Goal: Transaction & Acquisition: Purchase product/service

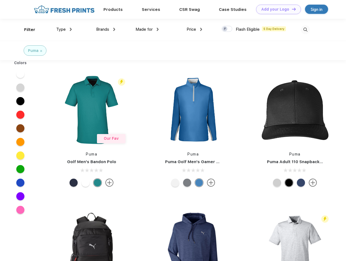
click at [277, 9] on link "Add your Logo Design Tool" at bounding box center [278, 10] width 45 height 10
click at [0, 0] on div "Design Tool" at bounding box center [0, 0] width 0 height 0
click at [292, 9] on link "Add your Logo Design Tool" at bounding box center [278, 10] width 45 height 10
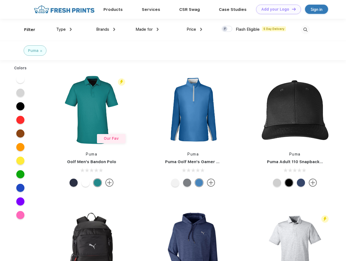
click at [26, 30] on div "Filter" at bounding box center [29, 30] width 11 height 6
click at [64, 29] on span "Type" at bounding box center [61, 29] width 10 height 5
click at [106, 29] on span "Brands" at bounding box center [102, 29] width 13 height 5
click at [147, 29] on span "Made for" at bounding box center [144, 29] width 17 height 5
click at [195, 29] on span "Price" at bounding box center [192, 29] width 10 height 5
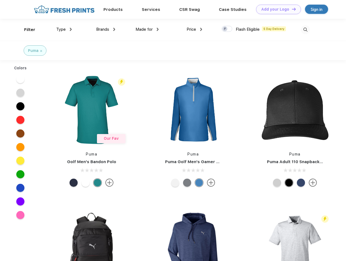
click at [227, 29] on div at bounding box center [227, 29] width 11 height 6
click at [225, 29] on input "checkbox" at bounding box center [224, 28] width 4 height 4
click at [306, 30] on img at bounding box center [305, 29] width 9 height 9
